Goal: Transaction & Acquisition: Purchase product/service

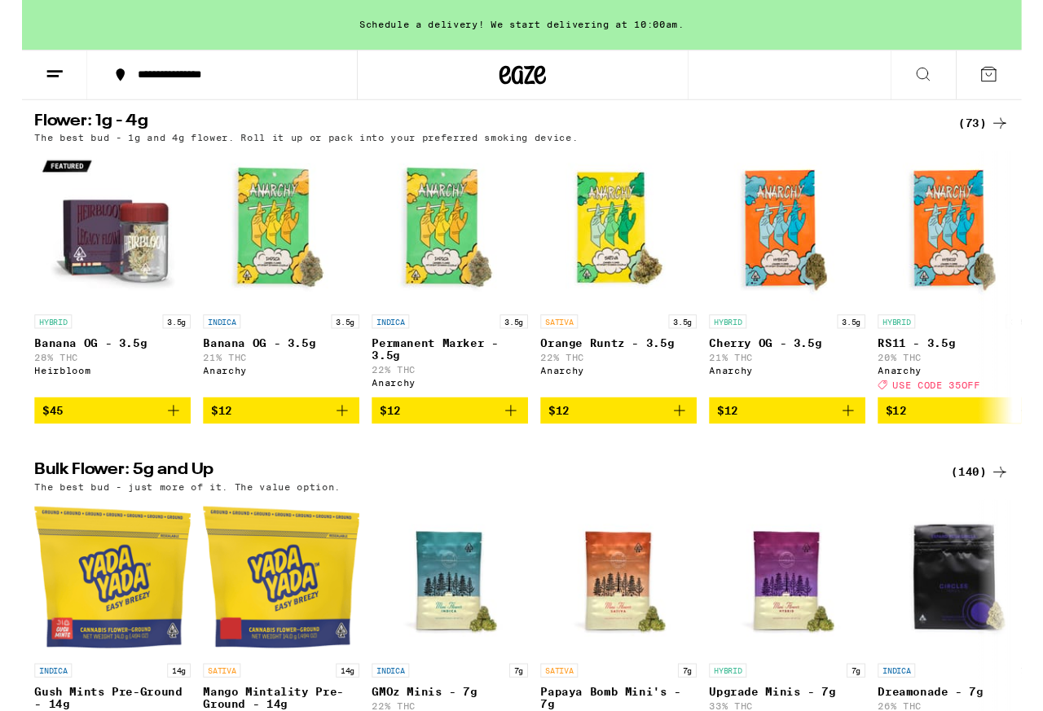
click at [833, 122] on div "(73)" at bounding box center [1003, 129] width 53 height 20
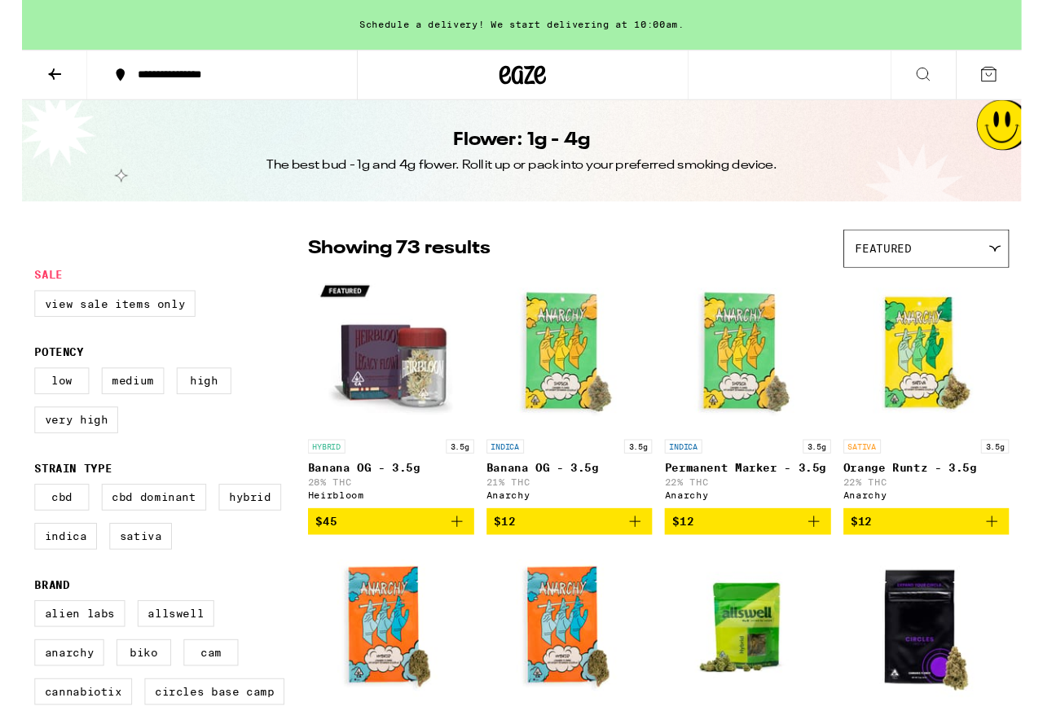
click at [205, 533] on label "Hybrid" at bounding box center [237, 519] width 65 height 28
click at [17, 508] on input "Hybrid" at bounding box center [16, 507] width 1 height 1
checkbox input "true"
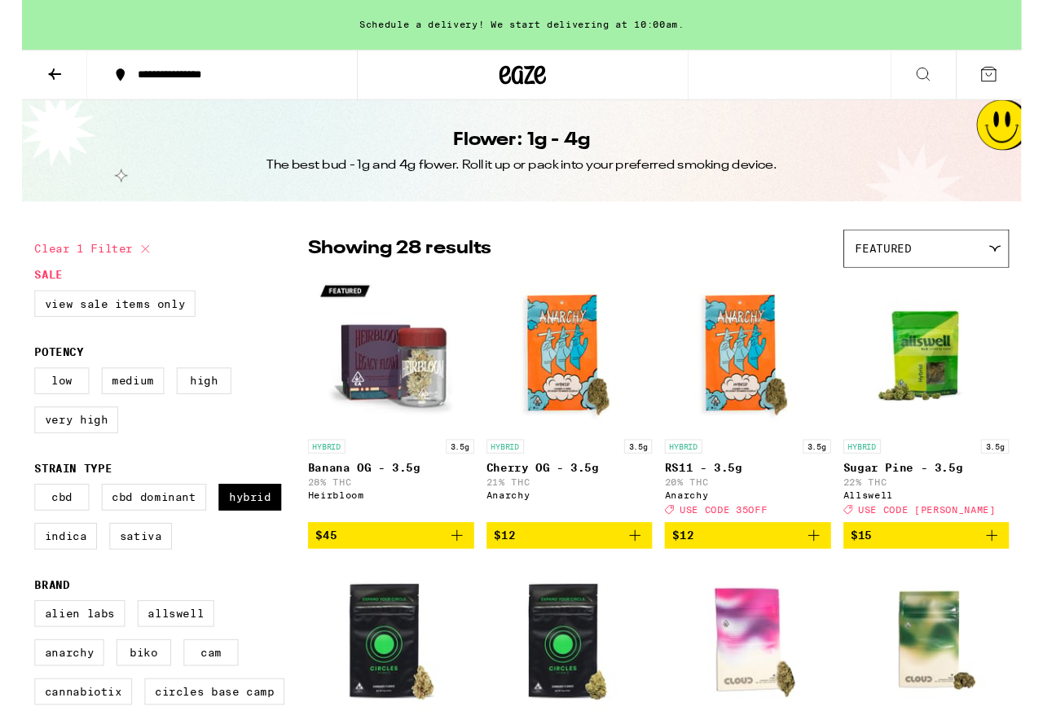
click at [78, 568] on label "Indica" at bounding box center [45, 560] width 65 height 28
click at [17, 508] on input "Indica" at bounding box center [16, 507] width 1 height 1
checkbox input "true"
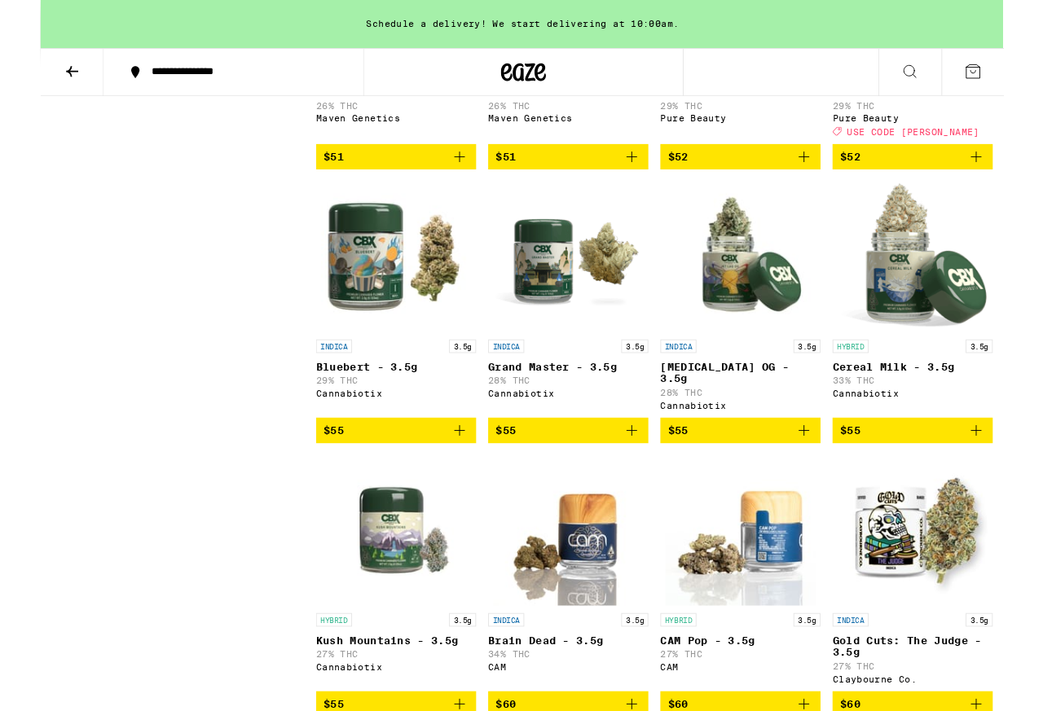
scroll to position [3379, 0]
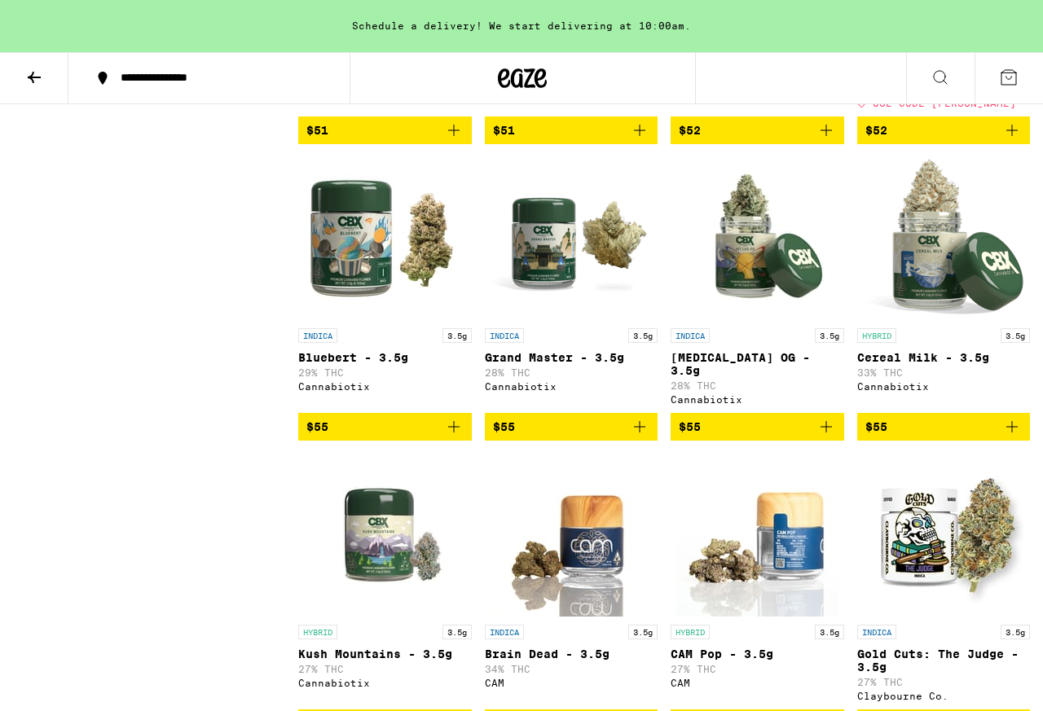
click at [26, 69] on icon at bounding box center [34, 78] width 20 height 20
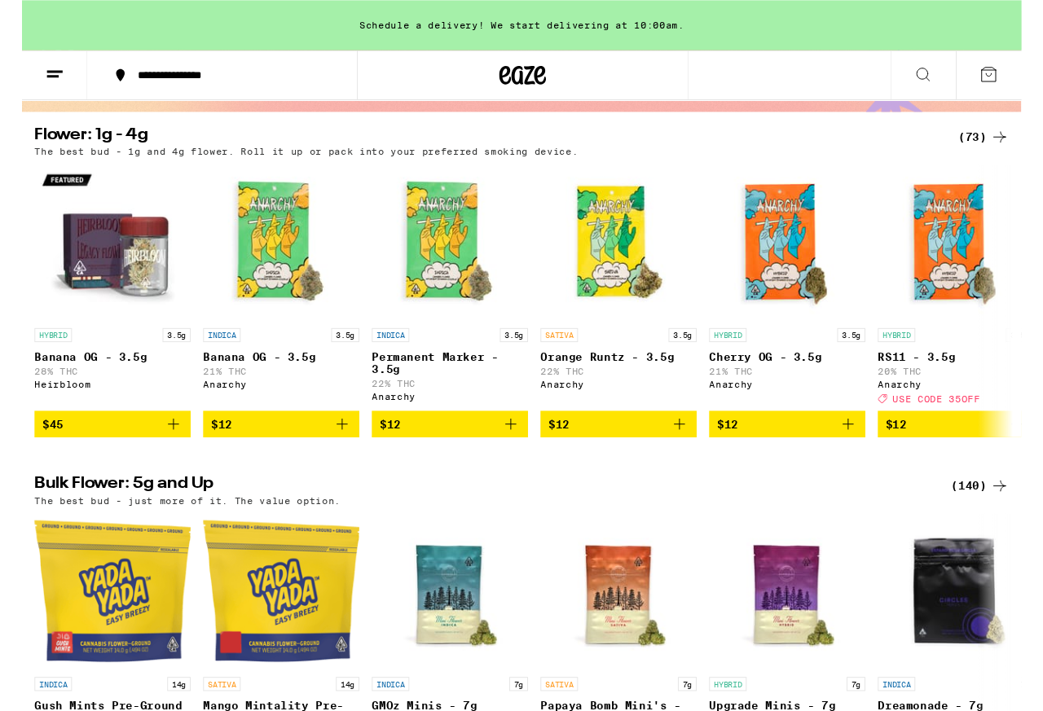
click at [833, 516] on div "(140)" at bounding box center [999, 507] width 60 height 20
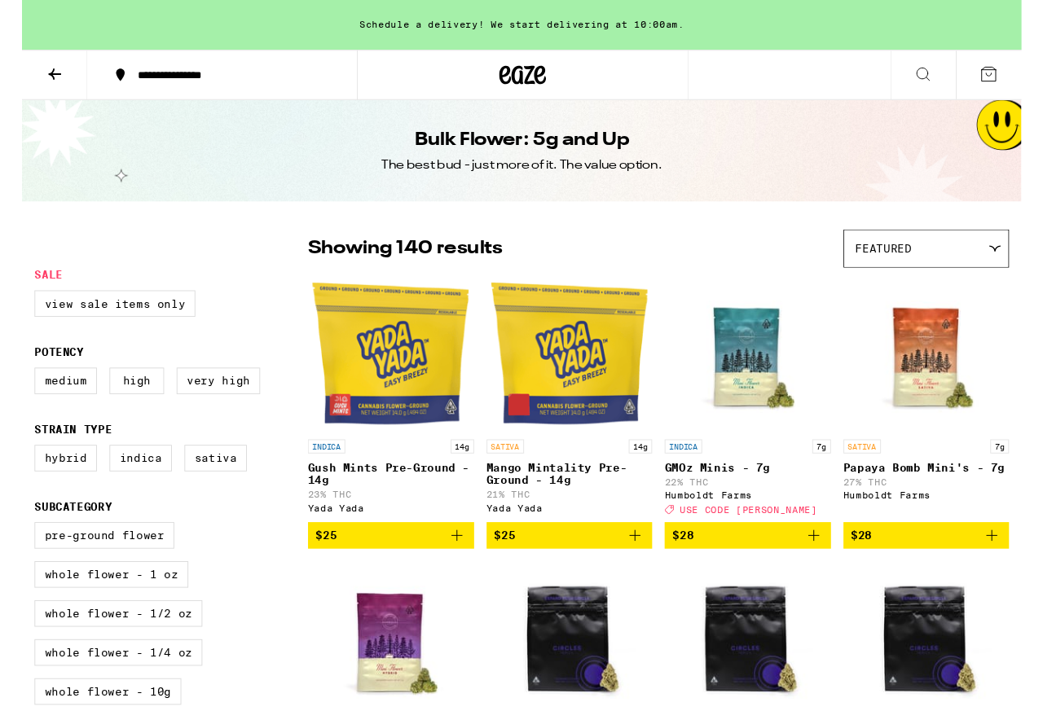
click at [43, 492] on label "Hybrid" at bounding box center [45, 478] width 65 height 28
click at [17, 468] on input "Hybrid" at bounding box center [16, 467] width 1 height 1
checkbox input "true"
click at [131, 492] on label "Indica" at bounding box center [123, 478] width 65 height 28
click at [17, 468] on input "Indica" at bounding box center [16, 467] width 1 height 1
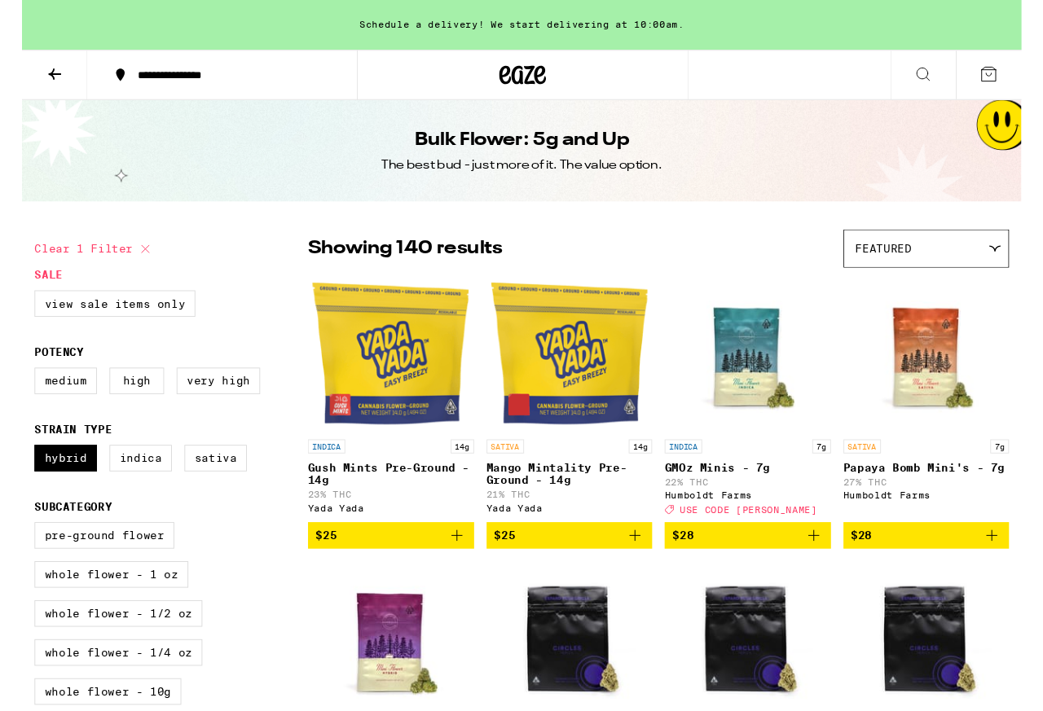
checkbox input "true"
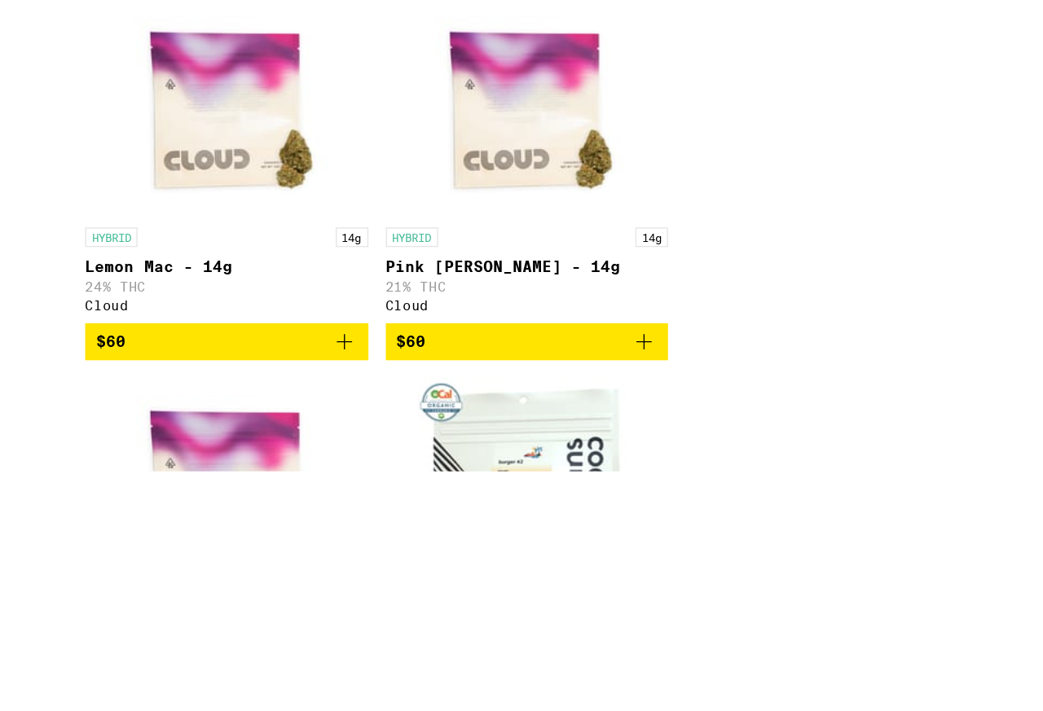
scroll to position [6874, 0]
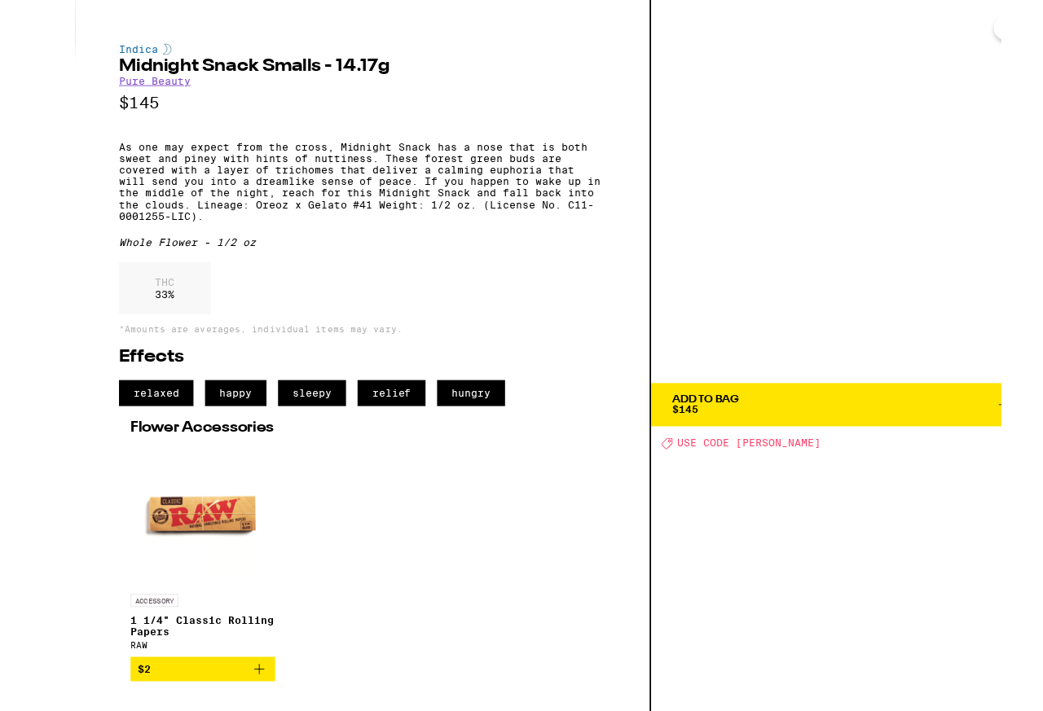
scroll to position [6399, 0]
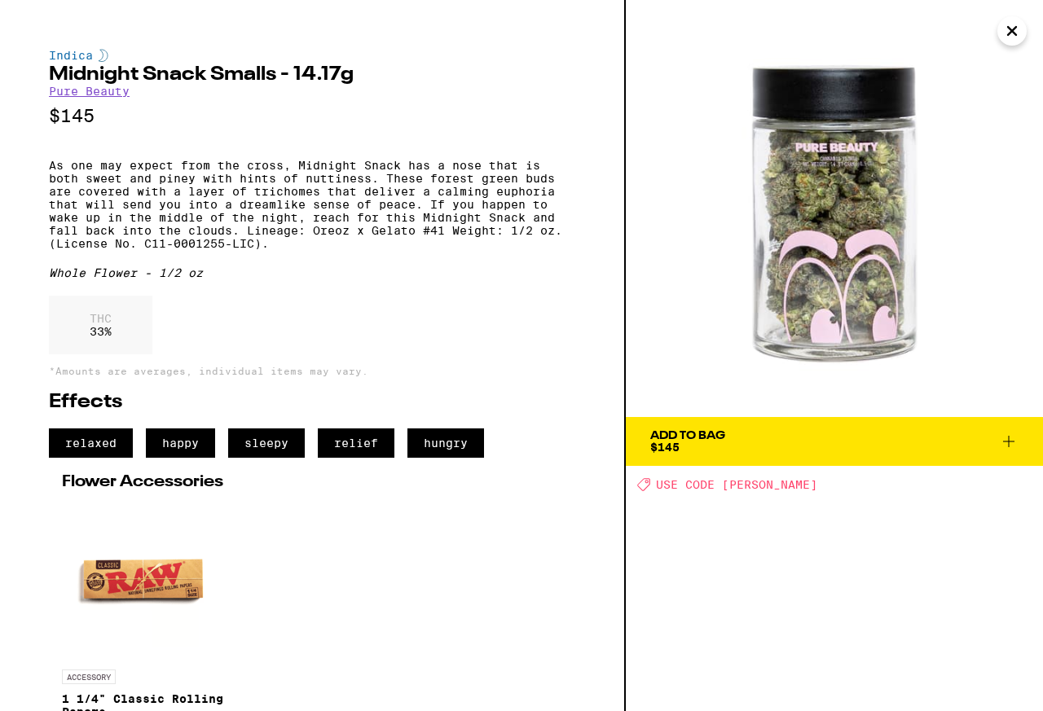
click at [833, 30] on icon "Close" at bounding box center [1012, 31] width 20 height 24
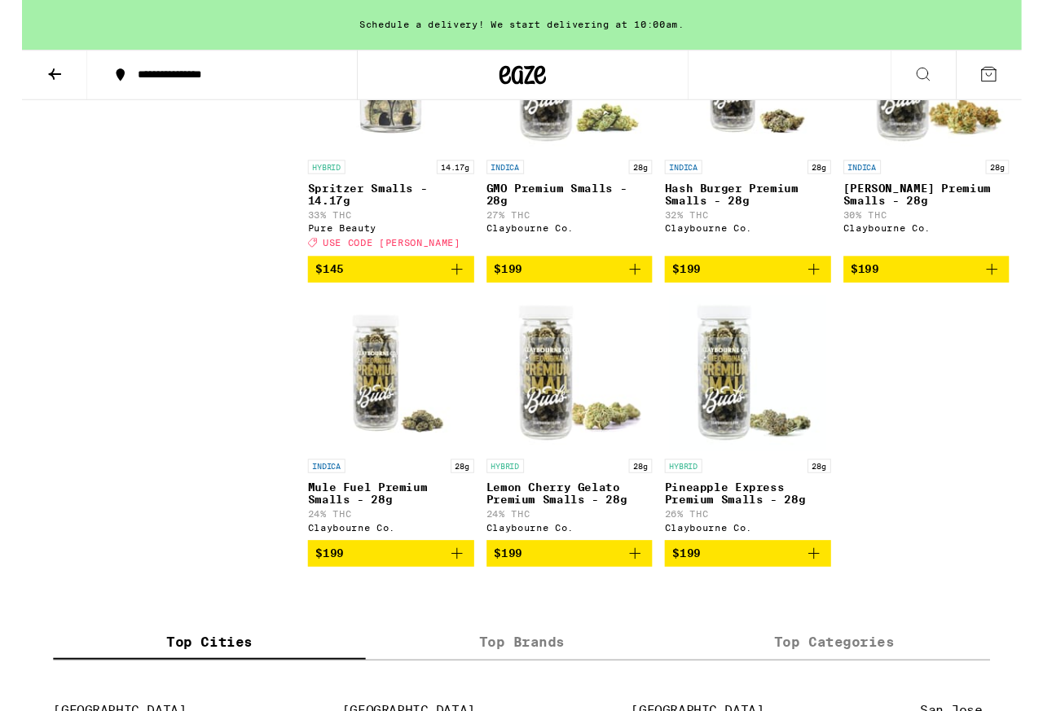
scroll to position [6822, 0]
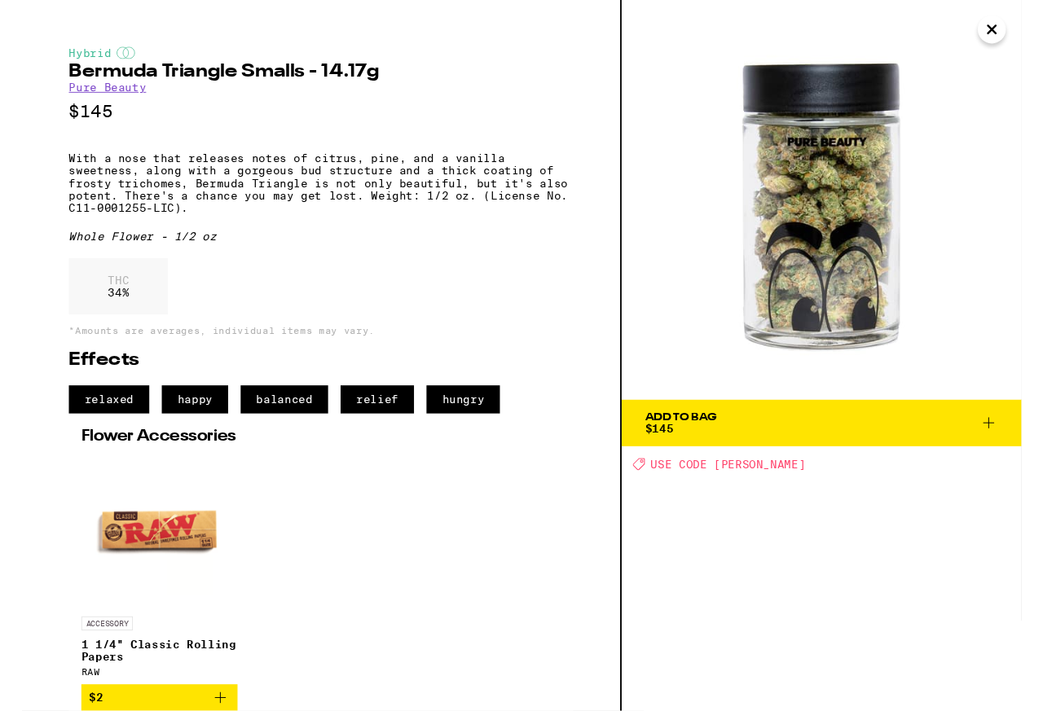
click at [833, 29] on button "Close" at bounding box center [1011, 30] width 29 height 29
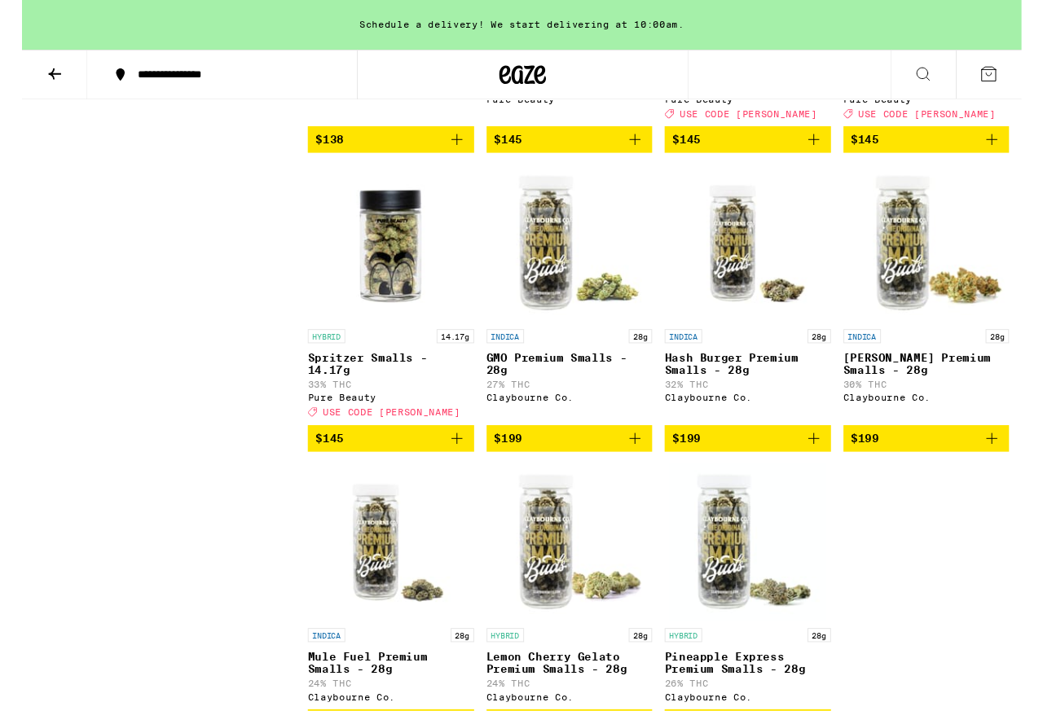
scroll to position [6636, 0]
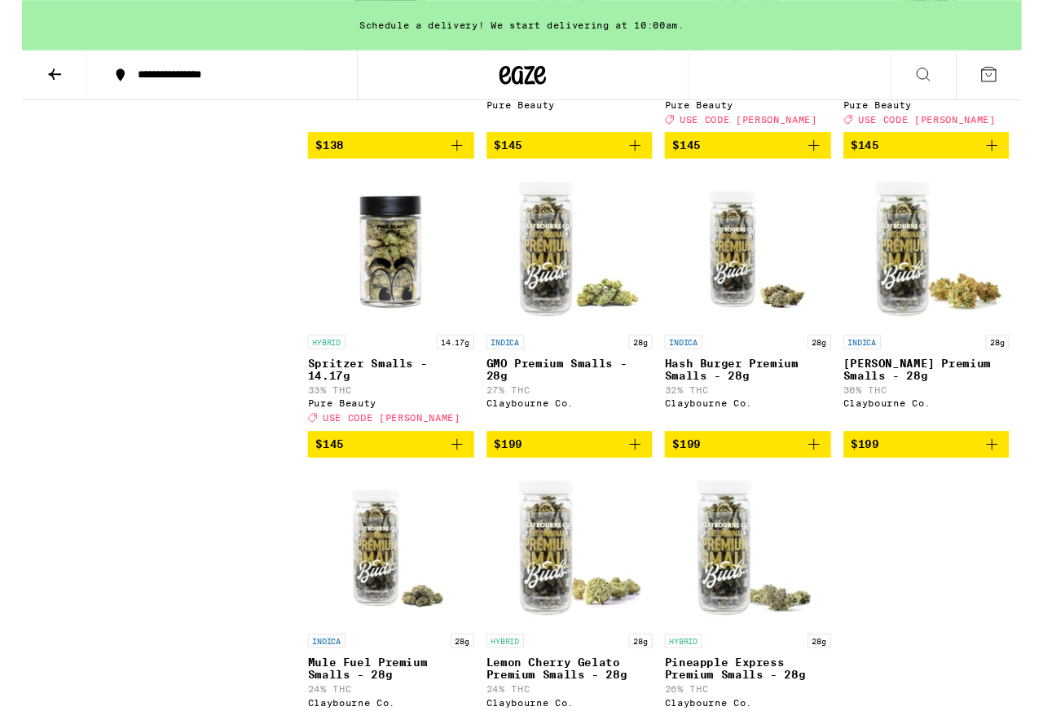
click at [709, 87] on p "Midnight Snack Smalls - 14.17g" at bounding box center [757, 74] width 174 height 26
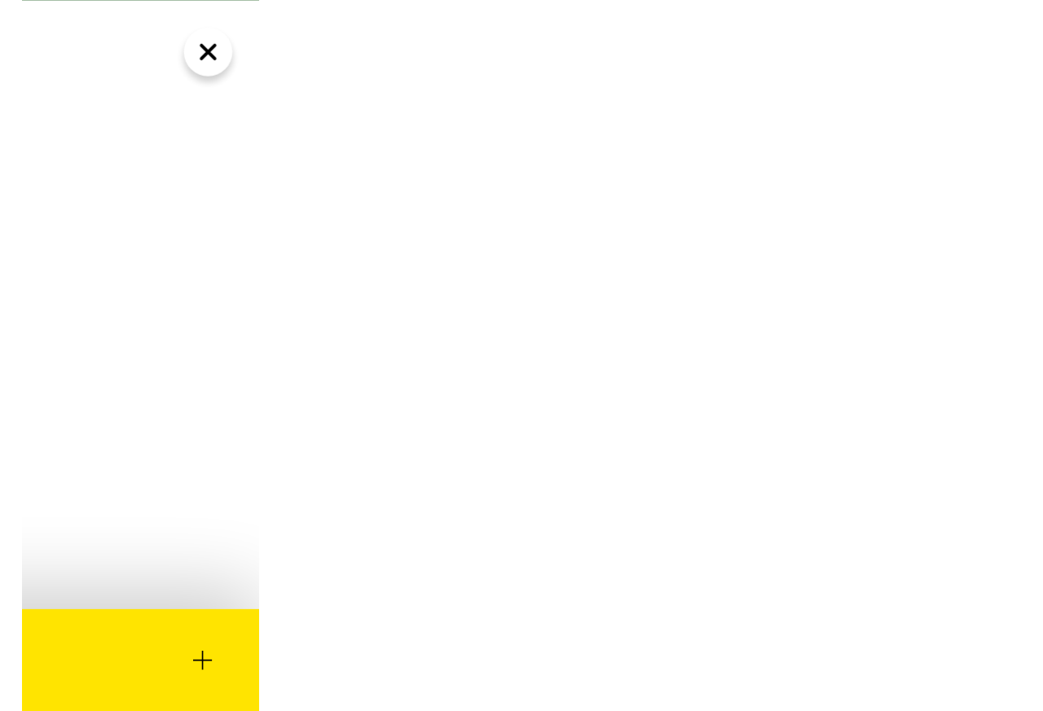
scroll to position [6519, 0]
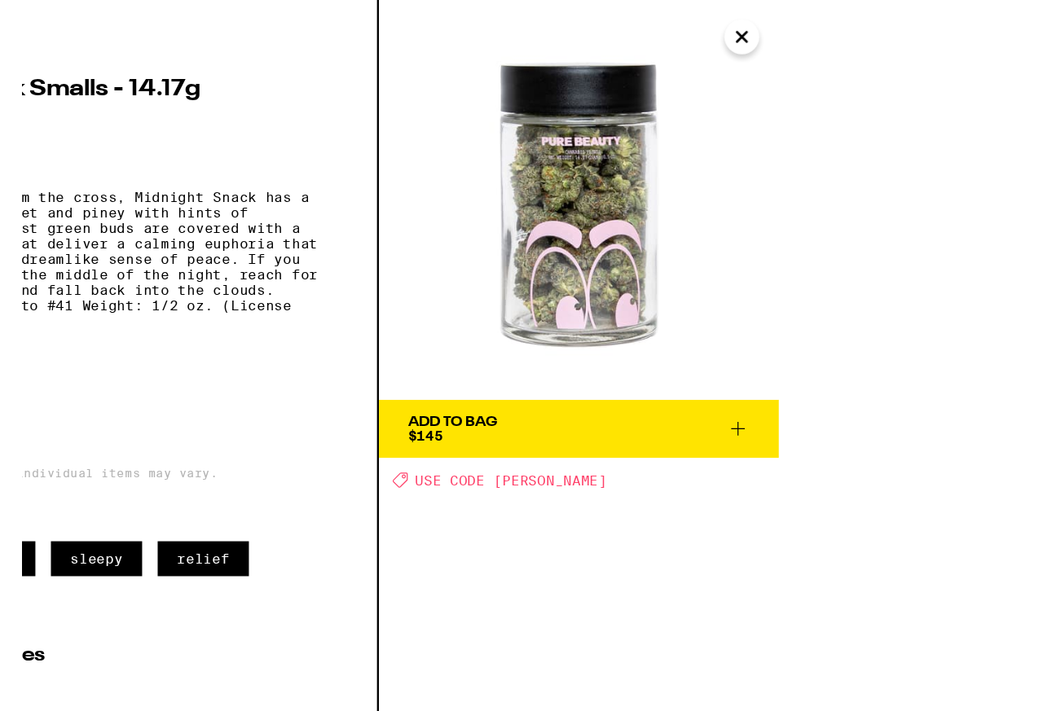
click at [804, 36] on button "Close" at bounding box center [807, 30] width 29 height 29
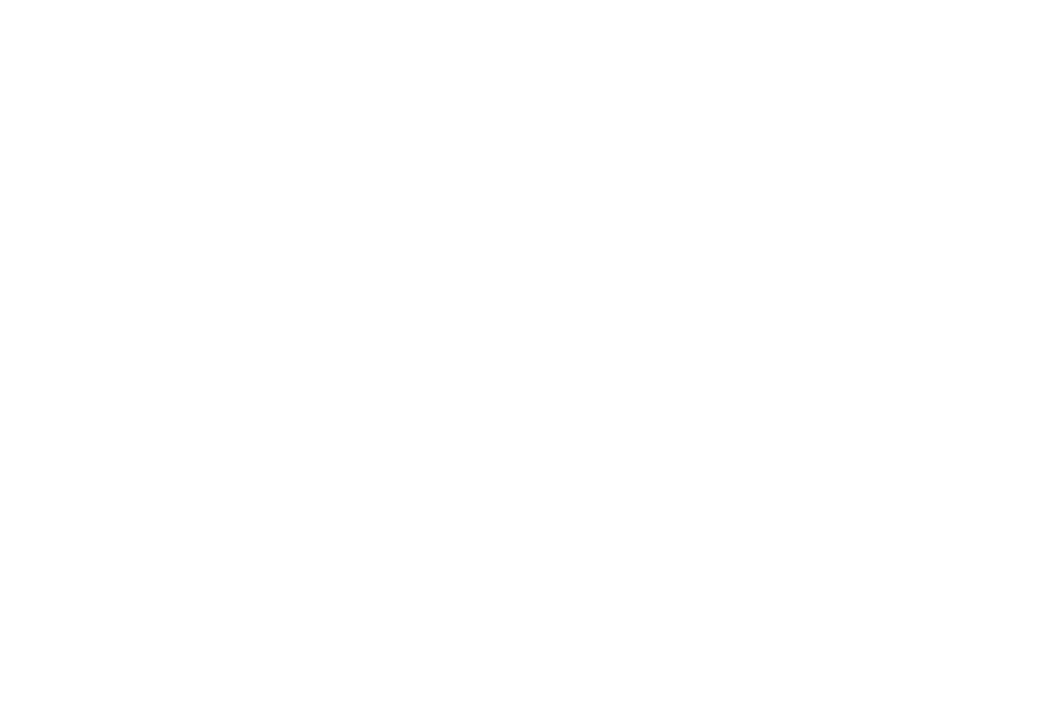
click at [477, 27] on button "Close" at bounding box center [472, 30] width 29 height 29
